Goal: Navigation & Orientation: Find specific page/section

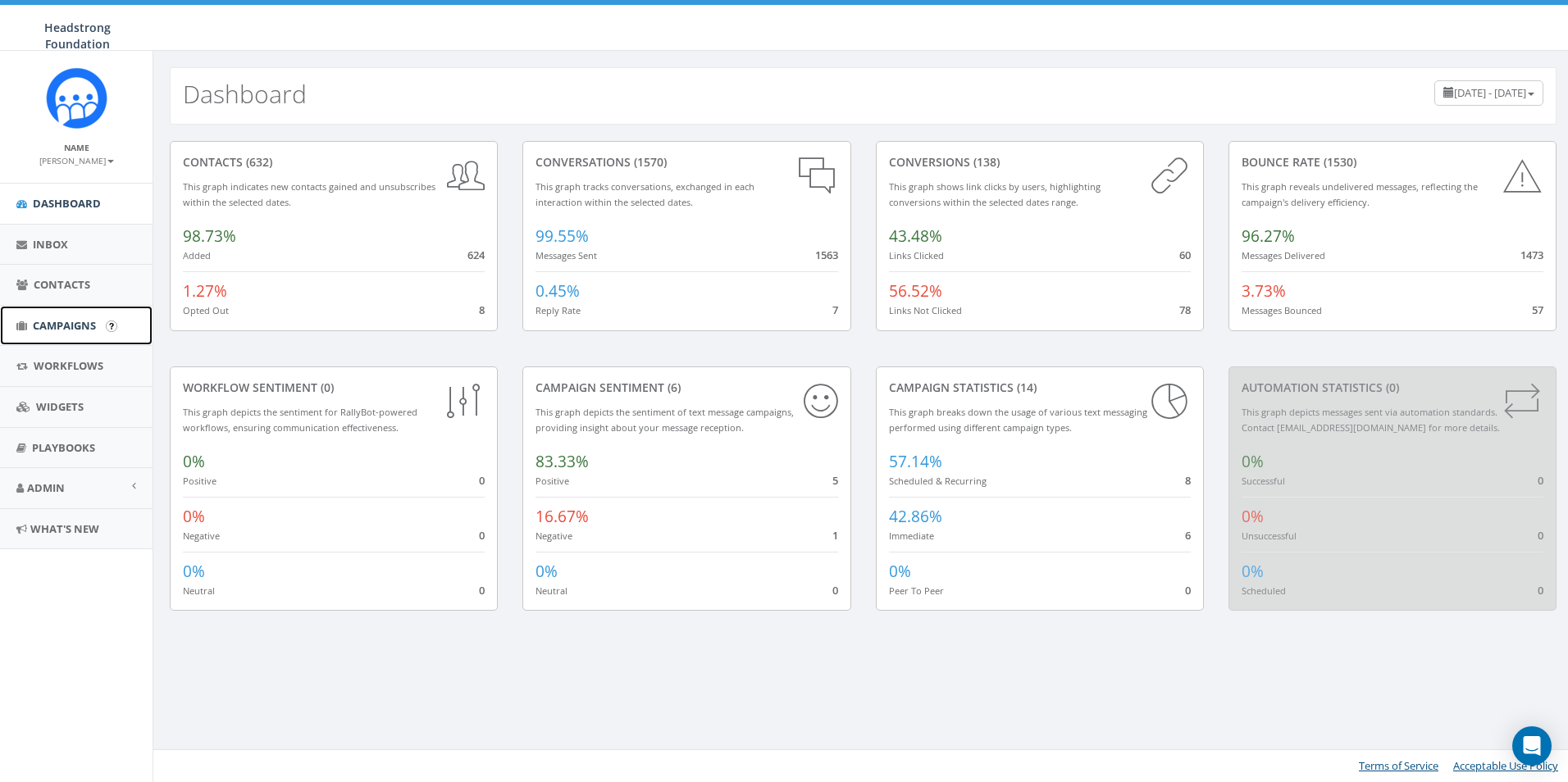
click at [70, 325] on span "Campaigns" at bounding box center [64, 326] width 63 height 15
